Goal: Check status: Check status

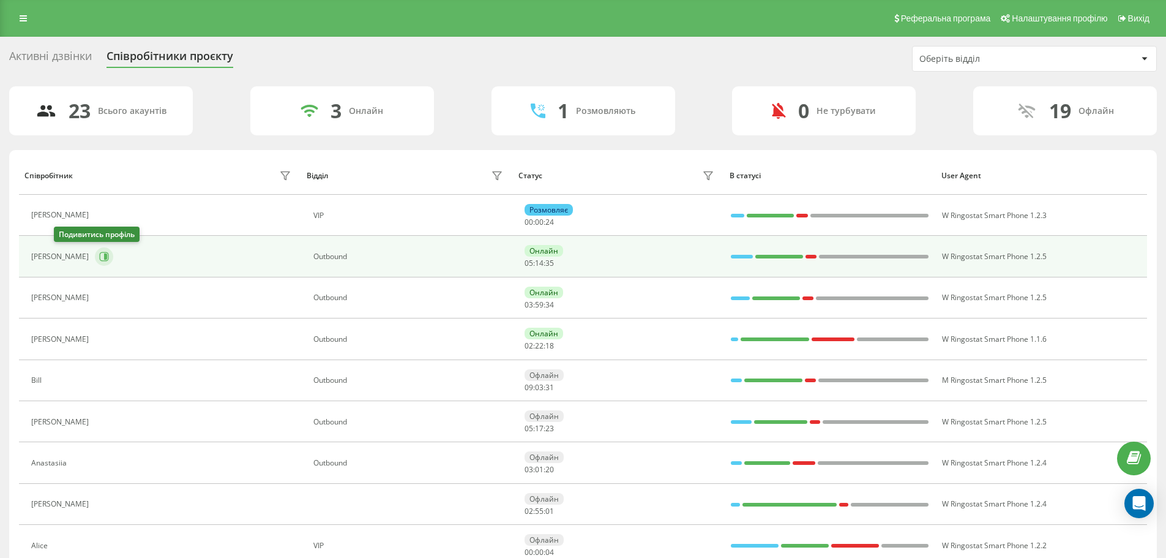
click at [104, 253] on icon at bounding box center [105, 256] width 3 height 6
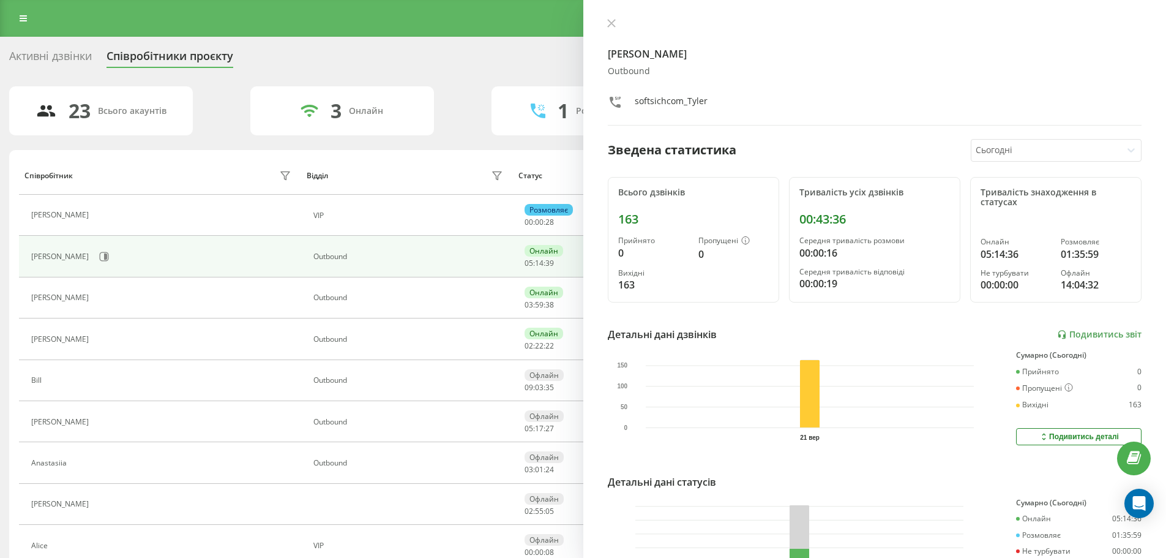
click at [601, 28] on div "[PERSON_NAME] softsichcom_Tyler Зведена статистика Сьогодні Всього дзвінків 163…" at bounding box center [874, 279] width 583 height 558
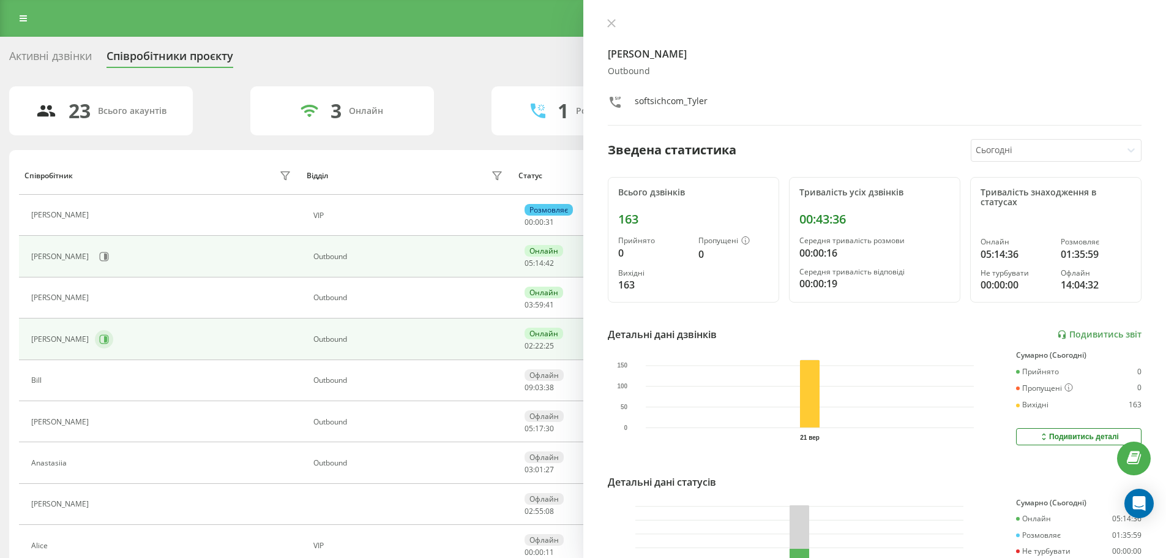
click at [99, 340] on icon at bounding box center [104, 339] width 10 height 10
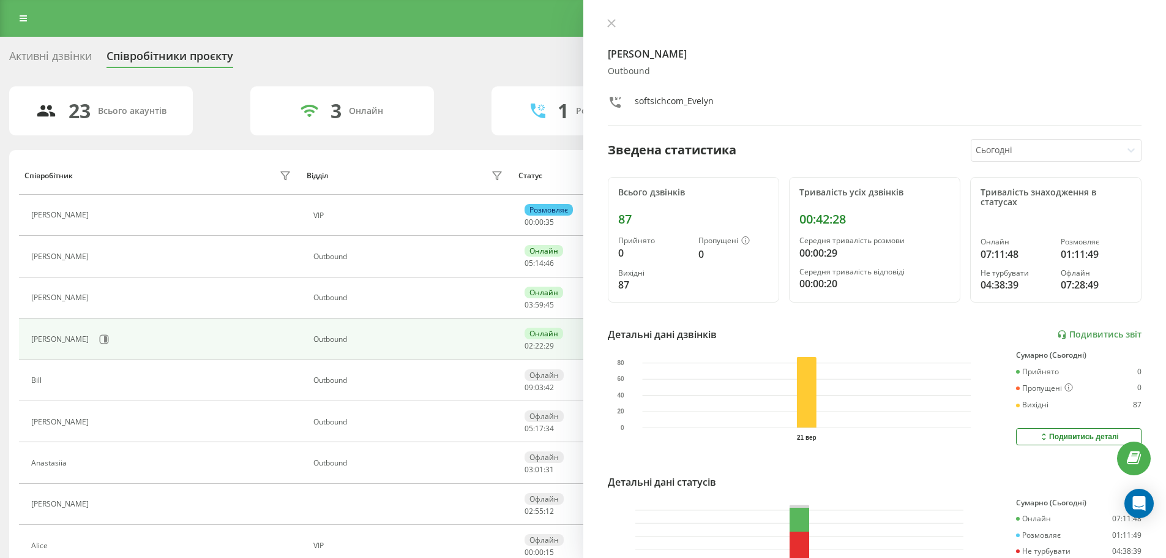
click at [618, 45] on div "[PERSON_NAME] softsichcom_Evelyn" at bounding box center [875, 71] width 534 height 107
click at [612, 26] on icon at bounding box center [611, 23] width 9 height 9
